Goal: Task Accomplishment & Management: Use online tool/utility

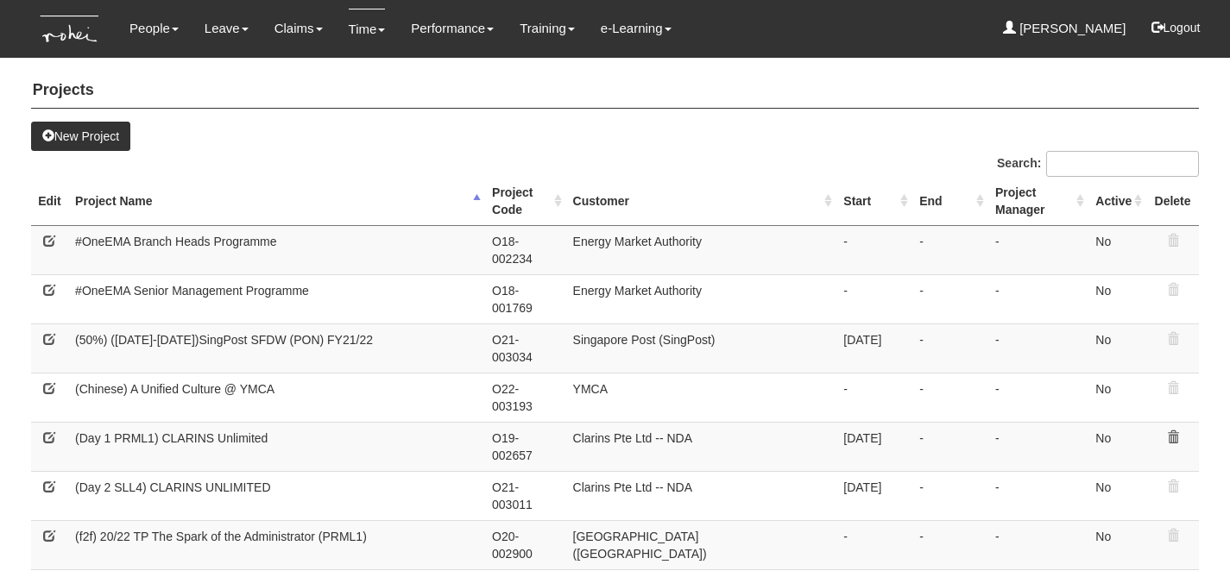
select select "50"
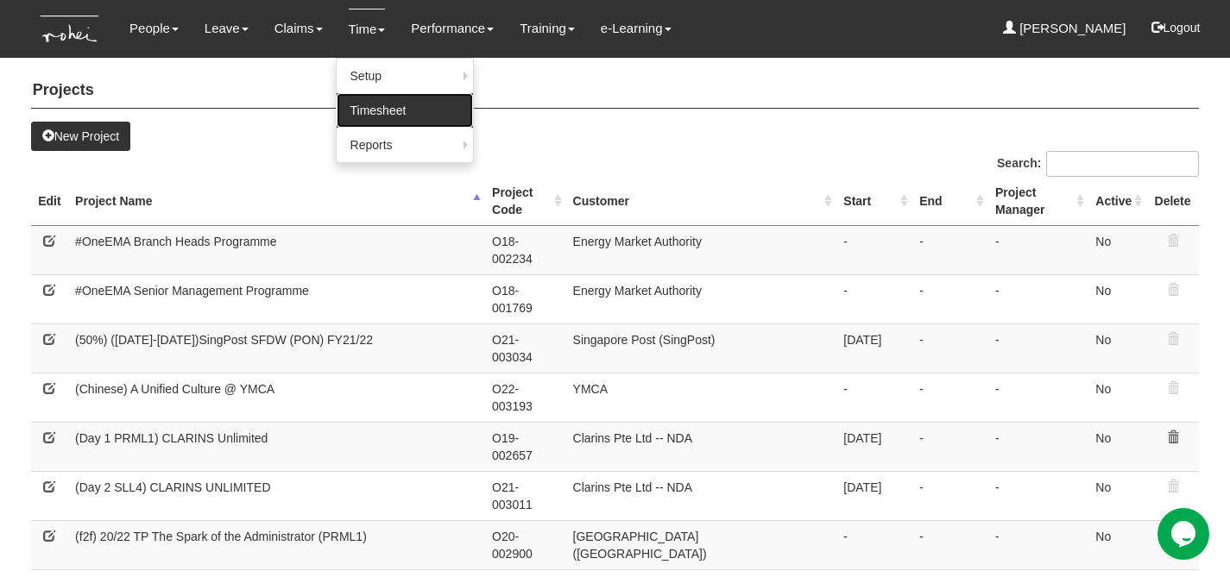
click at [376, 117] on link "Timesheet" at bounding box center [404, 110] width 136 height 35
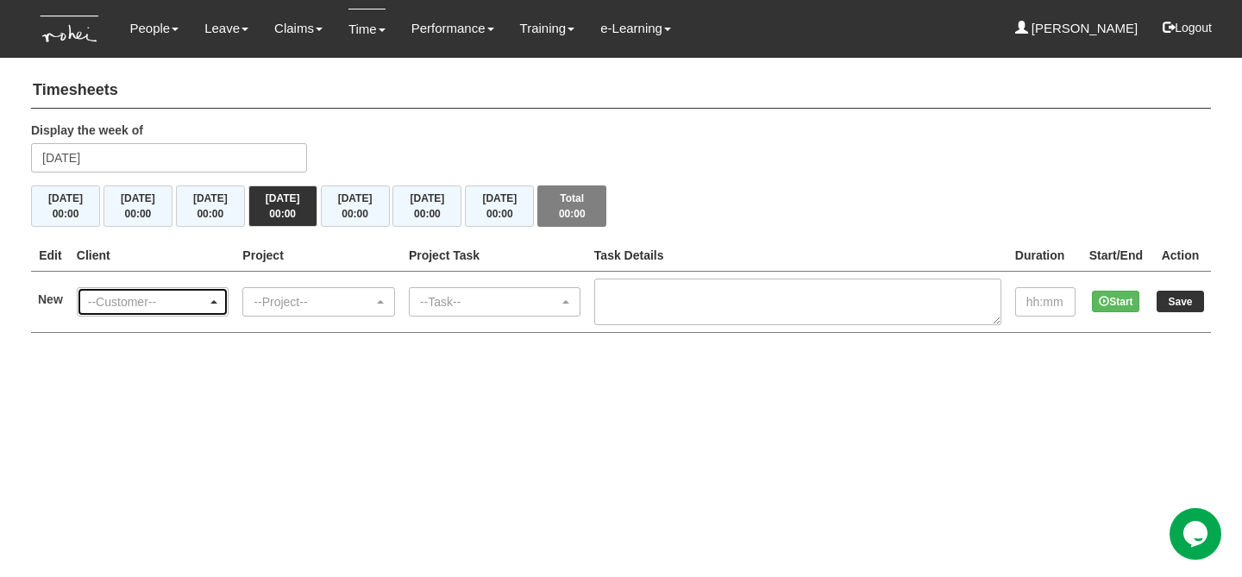
click at [198, 293] on div "--Customer--" at bounding box center [148, 301] width 120 height 17
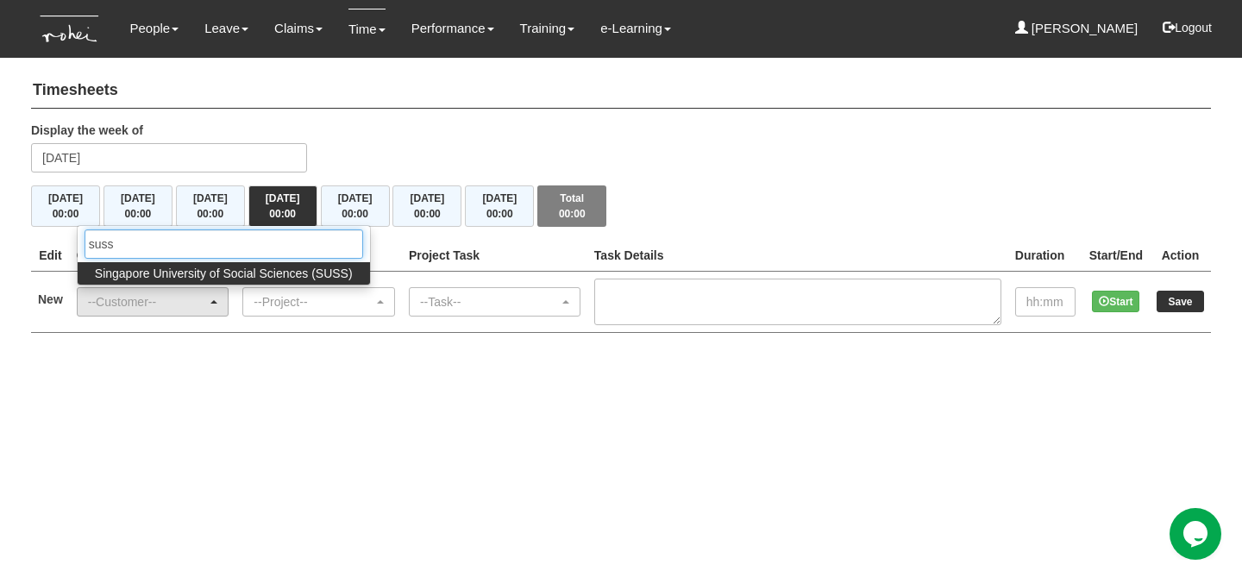
type input "suss"
click at [234, 277] on span "Singapore University of Social Sciences (SUSS)" at bounding box center [224, 273] width 258 height 17
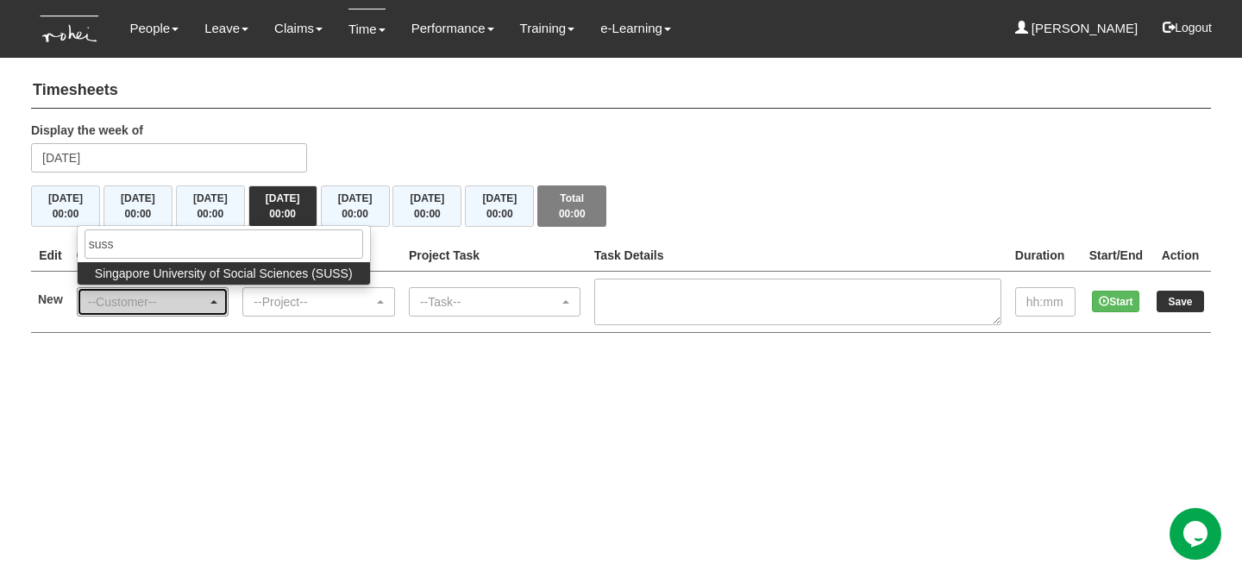
select select "457"
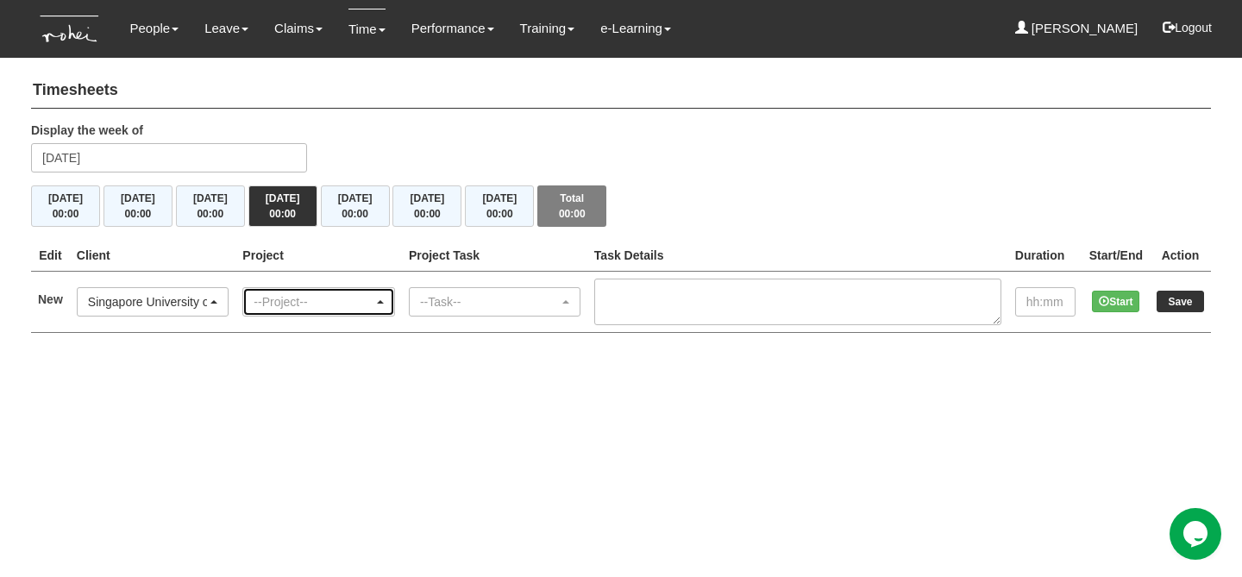
click at [343, 296] on div "--Project--" at bounding box center [314, 301] width 120 height 17
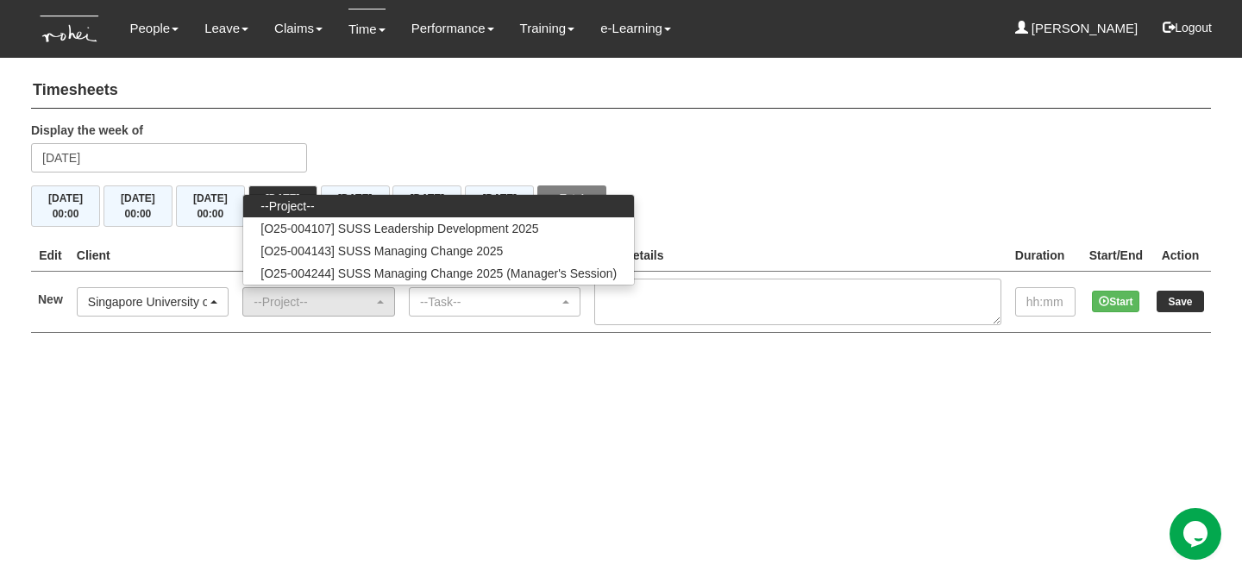
click at [387, 148] on div "Display the week of Thursday 28 August 2025" at bounding box center [621, 154] width 1206 height 64
